Goal: Find specific page/section: Find specific page/section

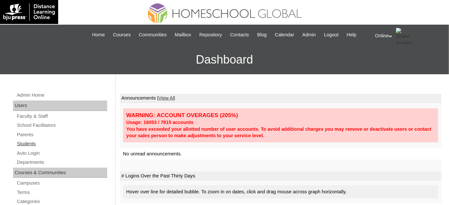
click at [41, 145] on link "Students" at bounding box center [61, 144] width 91 height 8
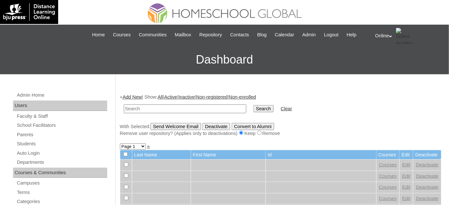
click at [192, 105] on input "text" at bounding box center [185, 109] width 122 height 9
type input "benitez"
click at [253, 105] on input "Search" at bounding box center [263, 108] width 20 height 7
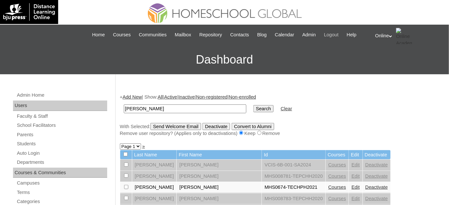
click at [338, 36] on span "Logout" at bounding box center [331, 34] width 15 height 7
